Goal: Transaction & Acquisition: Purchase product/service

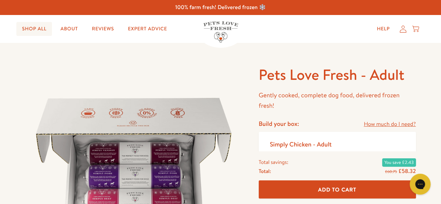
click at [36, 28] on link "Shop All" at bounding box center [34, 29] width 36 height 14
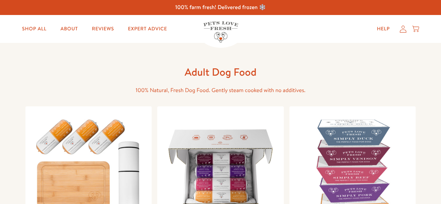
click at [348, 158] on img at bounding box center [352, 169] width 115 height 115
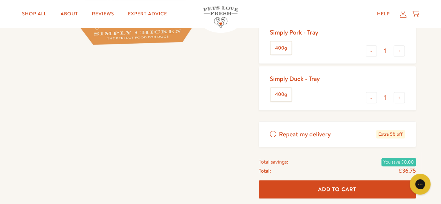
scroll to position [224, 0]
